Goal: Check status

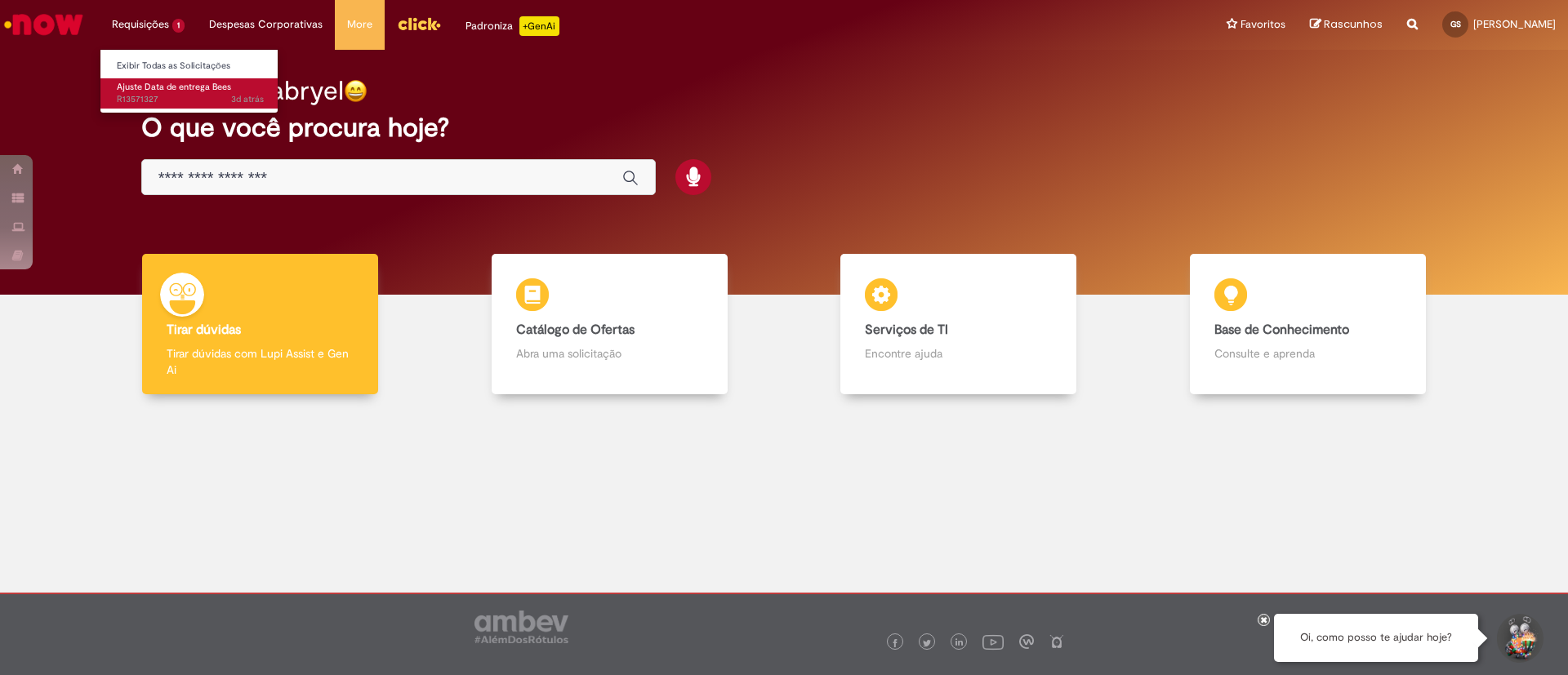
click at [167, 100] on span "3d atrás 3 dias atrás R13571327" at bounding box center [190, 99] width 147 height 13
click at [172, 95] on span "3d atrás 3 dias atrás R13571327" at bounding box center [190, 99] width 147 height 13
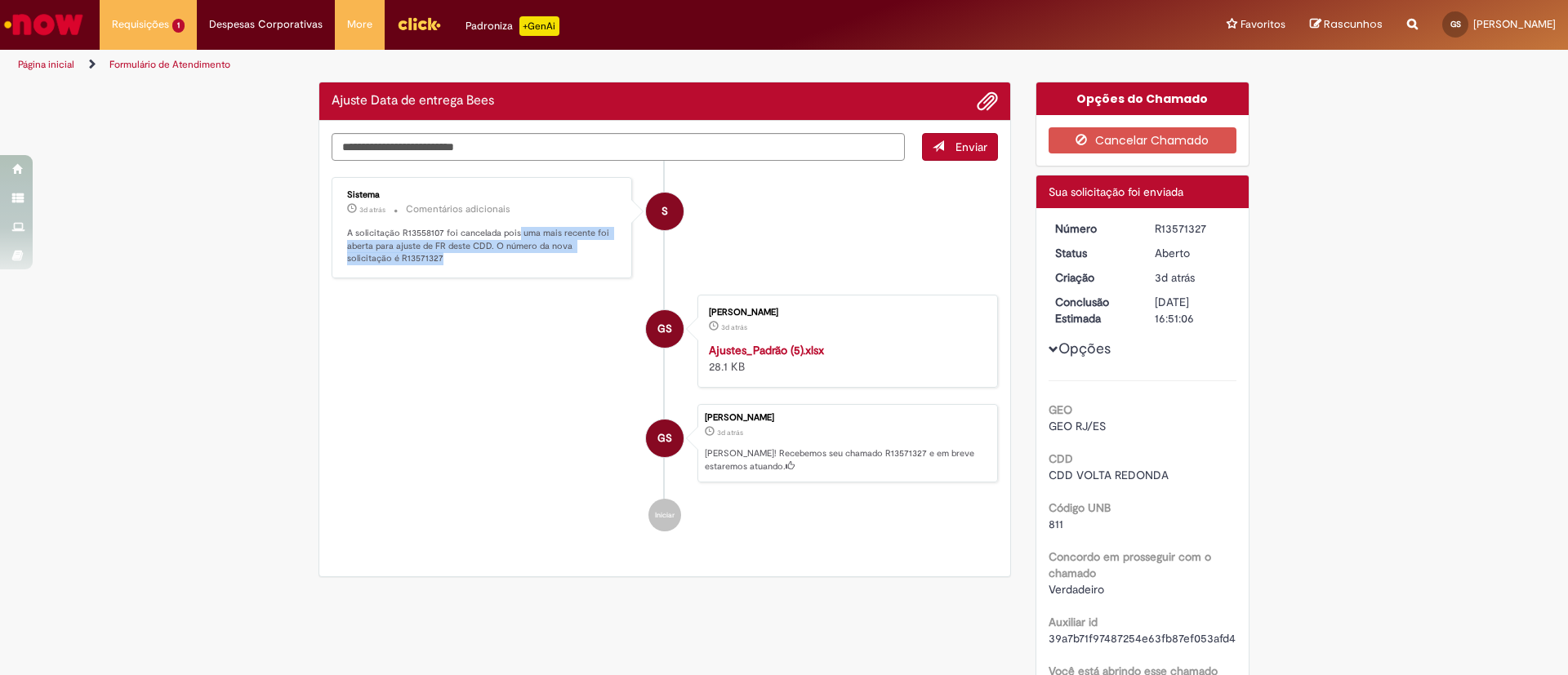
drag, startPoint x: 508, startPoint y: 231, endPoint x: 506, endPoint y: 269, distance: 38.1
click at [506, 269] on div "Sistema 3d atrás 3 dias atrás Comentários adicionais A solicitação R13558107 fo…" at bounding box center [482, 227] width 291 height 91
drag, startPoint x: 506, startPoint y: 269, endPoint x: 342, endPoint y: 208, distance: 175.0
click at [342, 208] on div "Sistema 3d atrás 3 dias atrás Comentários adicionais A solicitação R13558107 fo…" at bounding box center [482, 227] width 291 height 91
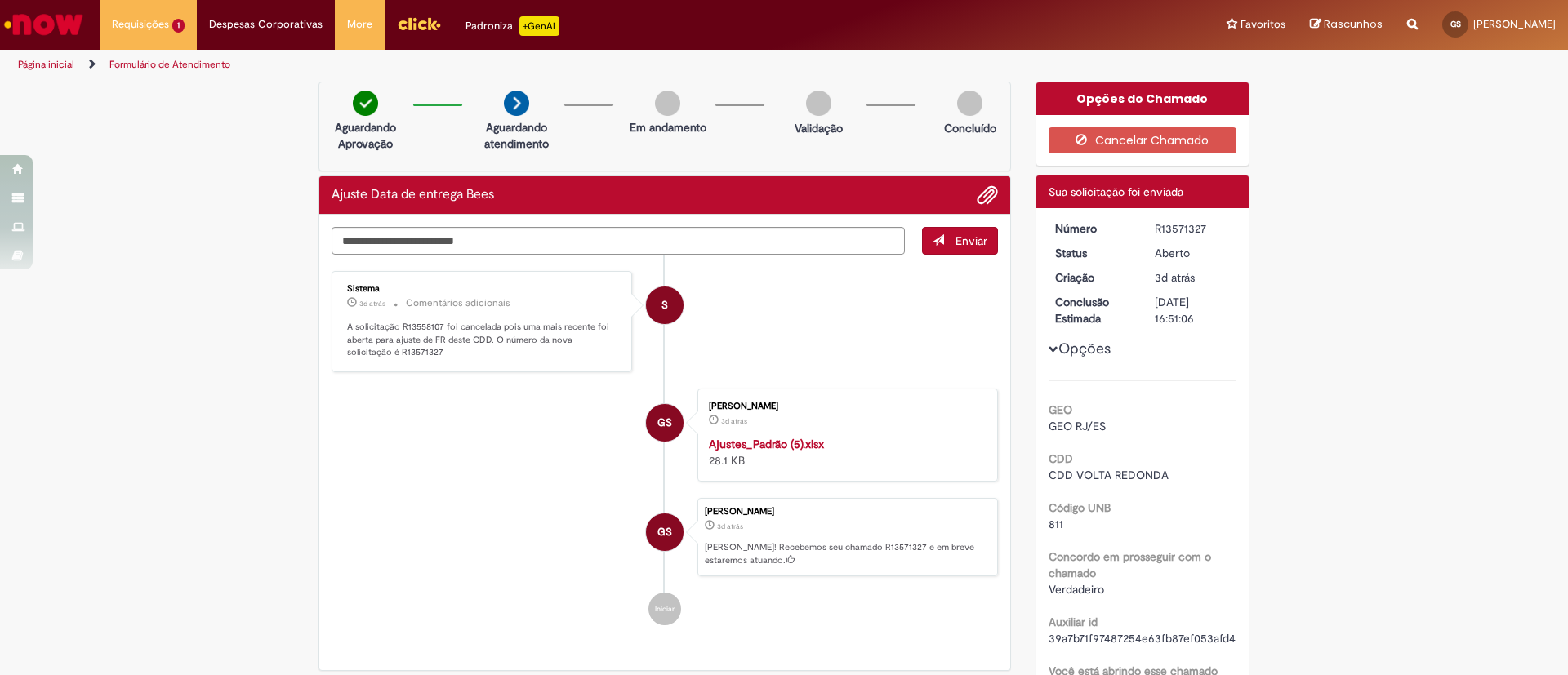
click at [342, 208] on div "Ajuste Data de entrega Bees" at bounding box center [665, 195] width 691 height 38
click at [201, 57] on link "Exibir Todas as Solicitações" at bounding box center [190, 66] width 180 height 18
